Goal: Navigation & Orientation: Find specific page/section

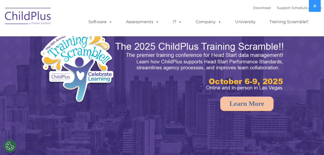
select select "MEDIUM"
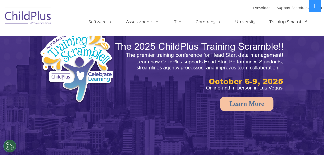
select select "MEDIUM"
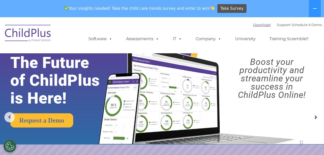
click at [253, 25] on link "Download" at bounding box center [262, 25] width 18 height 4
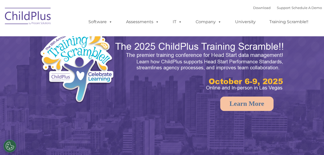
select select "MEDIUM"
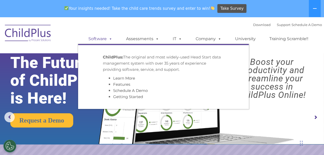
click at [109, 41] on span at bounding box center [110, 38] width 6 height 5
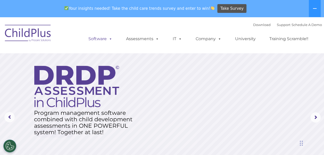
click at [109, 41] on span at bounding box center [110, 38] width 6 height 5
